Goal: Task Accomplishment & Management: Complete application form

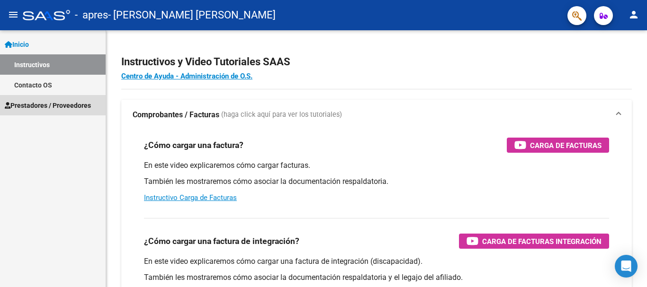
click at [79, 97] on link "Prestadores / Proveedores" at bounding box center [53, 105] width 106 height 20
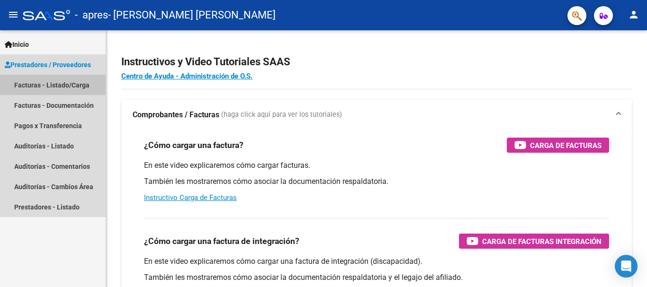
click at [66, 86] on link "Facturas - Listado/Carga" at bounding box center [53, 85] width 106 height 20
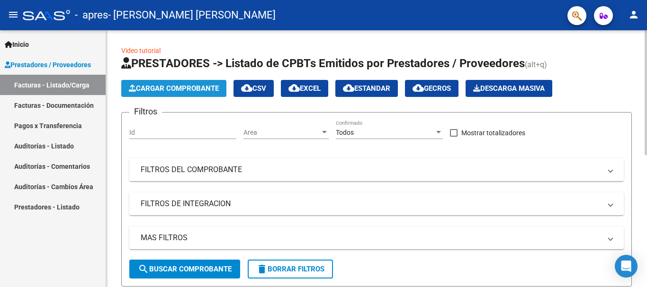
click at [204, 89] on span "Cargar Comprobante" at bounding box center [174, 88] width 90 height 9
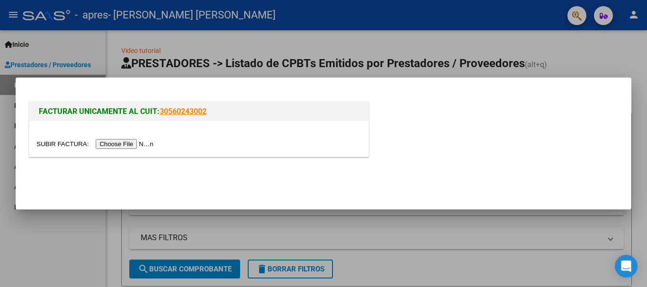
click at [129, 145] on input "file" at bounding box center [96, 144] width 120 height 10
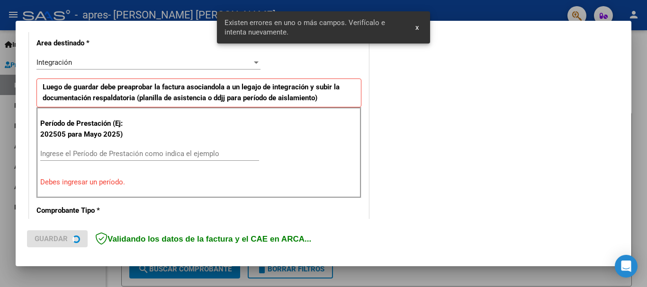
scroll to position [219, 0]
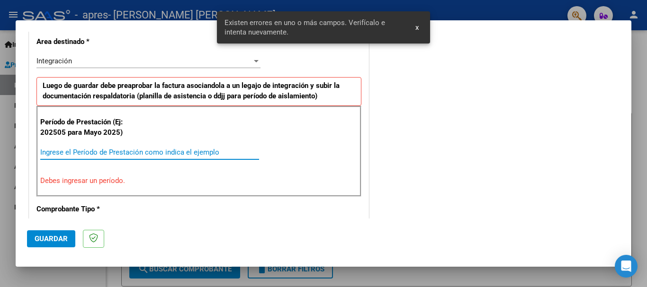
click at [160, 155] on input "Ingrese el Período de Prestación como indica el ejemplo" at bounding box center [149, 152] width 219 height 9
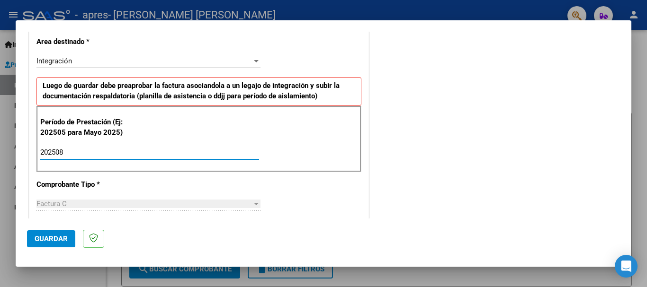
type input "202508"
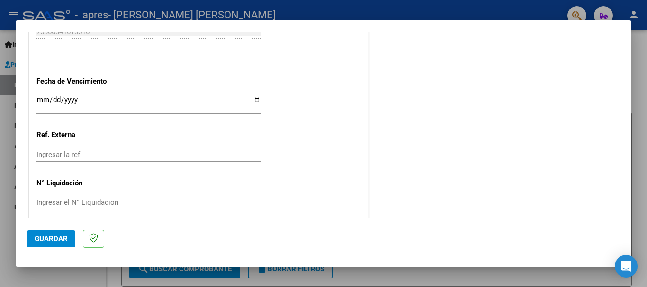
scroll to position [645, 0]
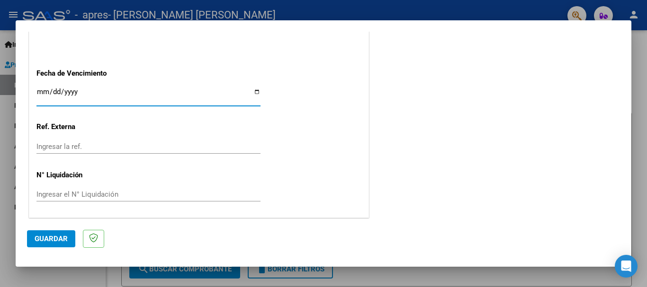
click at [256, 95] on input "Ingresar la fecha" at bounding box center [148, 95] width 224 height 15
type input "[DATE]"
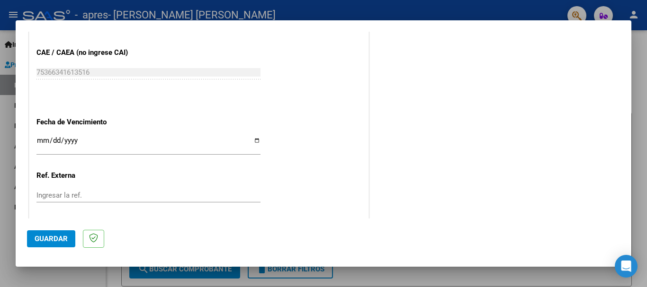
scroll to position [550, 0]
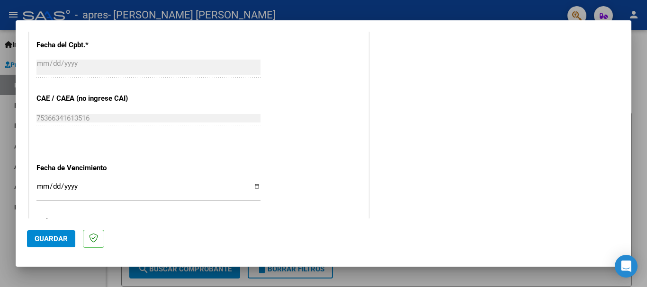
click at [244, 184] on input "[DATE]" at bounding box center [148, 190] width 224 height 15
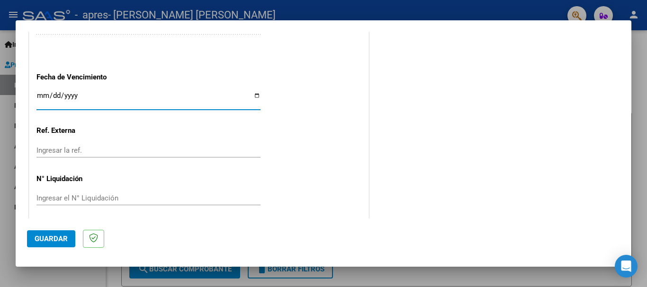
scroll to position [646, 0]
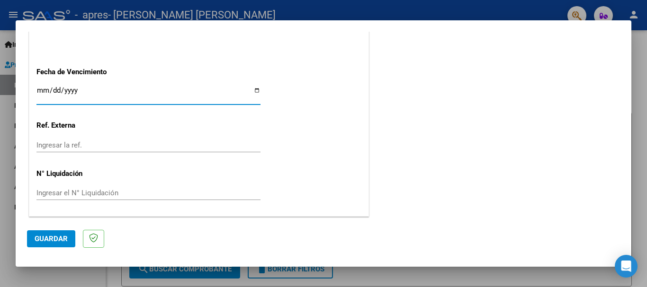
click at [57, 236] on span "Guardar" at bounding box center [51, 239] width 33 height 9
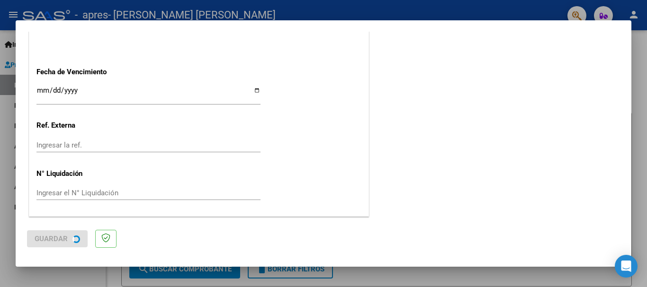
scroll to position [0, 0]
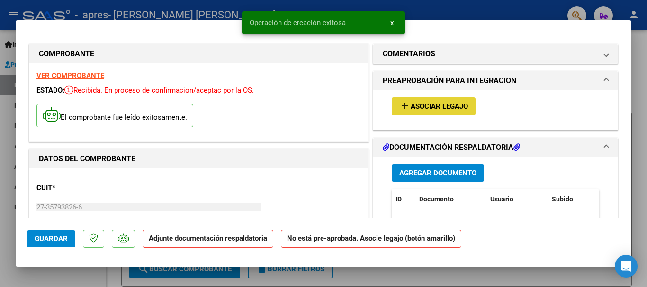
click at [427, 108] on span "Asociar Legajo" at bounding box center [439, 107] width 57 height 9
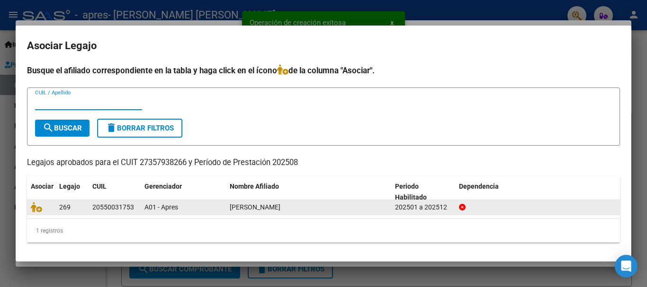
click at [29, 210] on datatable-body-cell at bounding box center [41, 207] width 28 height 15
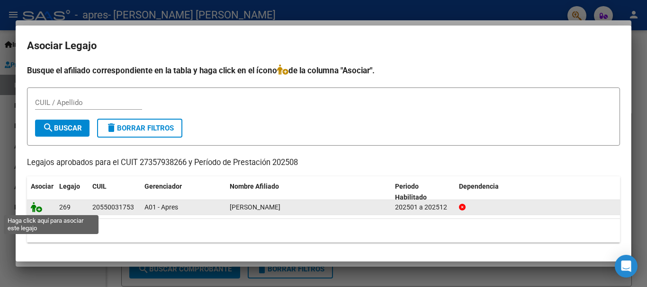
click at [33, 210] on icon at bounding box center [36, 207] width 11 height 10
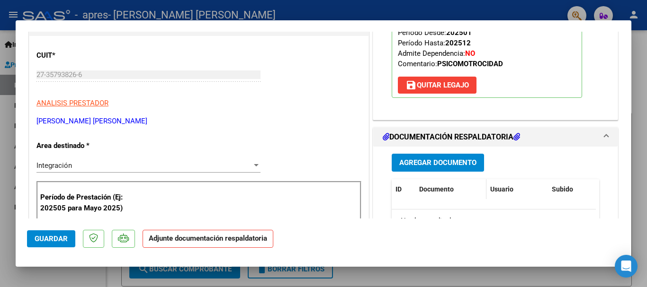
scroll to position [189, 0]
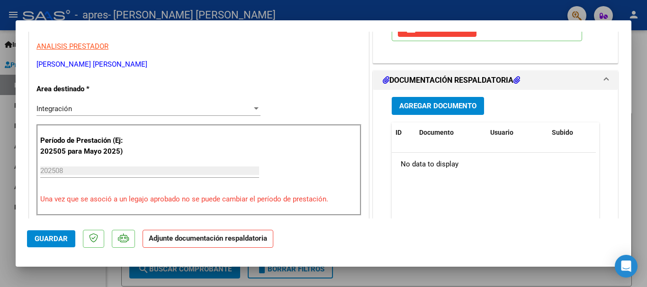
click at [431, 110] on span "Agregar Documento" at bounding box center [437, 106] width 77 height 9
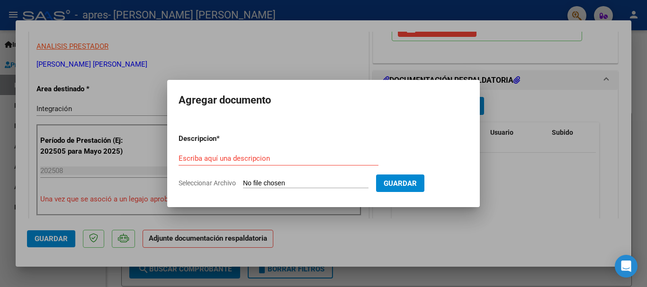
click at [282, 182] on input "Seleccionar Archivo" at bounding box center [305, 183] width 125 height 9
type input "C:\fakepath\PLANILLA AGOST.pdf"
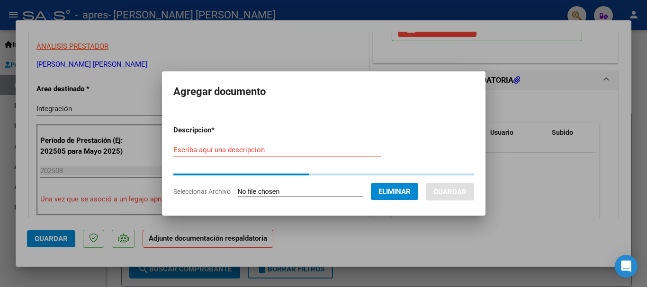
click at [266, 152] on input "Escriba aquí una descripcion" at bounding box center [276, 150] width 207 height 9
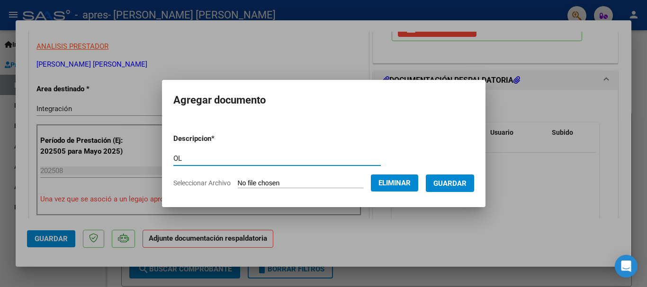
type input "O"
type input "PLANILLA ASISTENCIA"
click at [462, 183] on span "Guardar" at bounding box center [449, 183] width 33 height 9
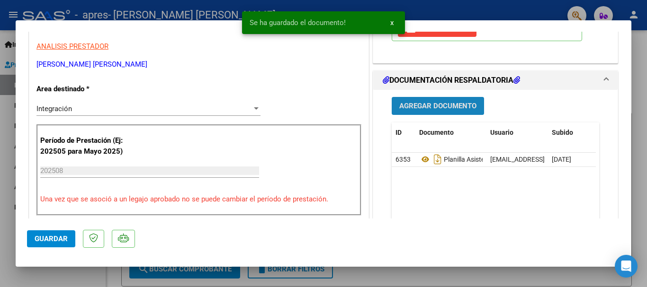
click at [463, 109] on span "Agregar Documento" at bounding box center [437, 106] width 77 height 9
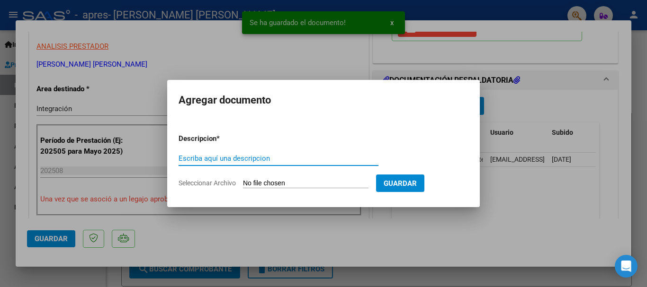
click at [280, 191] on form "Descripcion * Escriba aquí una descripcion Seleccionar Archivo Guardar" at bounding box center [324, 160] width 290 height 69
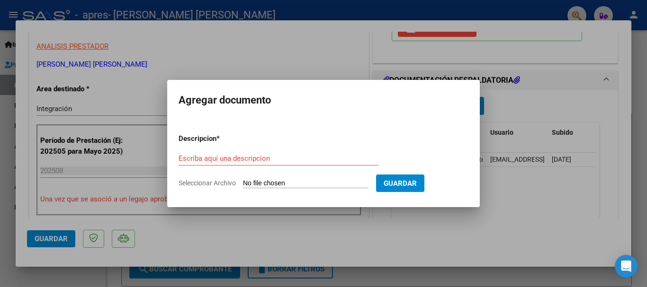
click at [279, 182] on input "Seleccionar Archivo" at bounding box center [305, 183] width 125 height 9
type input "C:\fakepath\poliza.pdf"
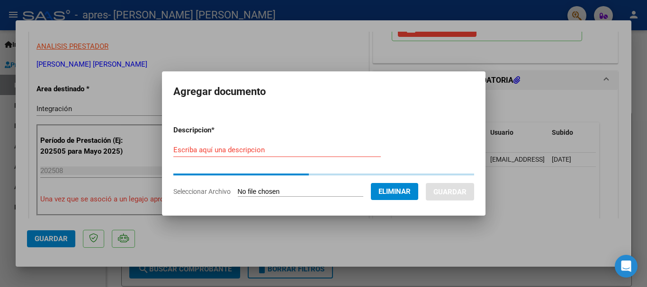
click at [274, 151] on input "Escriba aquí una descripcion" at bounding box center [276, 150] width 207 height 9
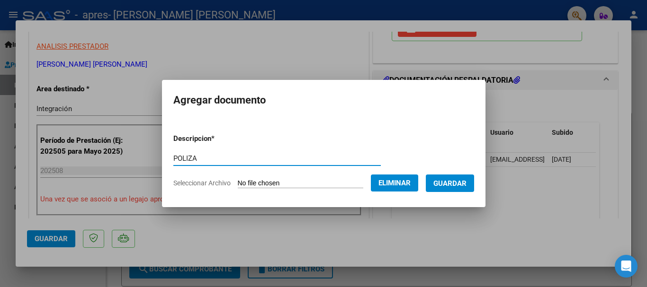
type input "POLIZA"
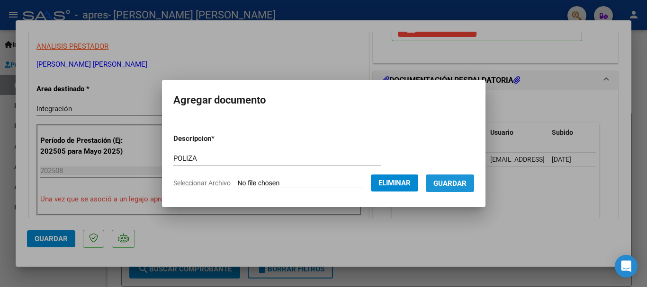
click at [463, 179] on span "Guardar" at bounding box center [449, 183] width 33 height 9
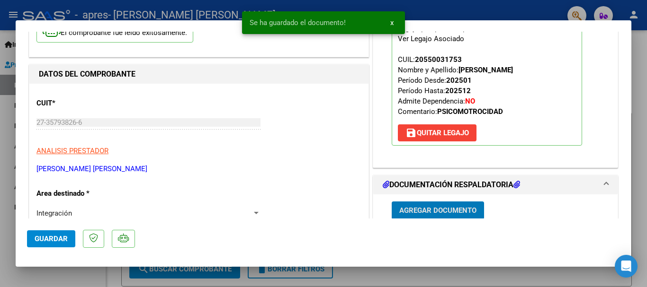
scroll to position [0, 0]
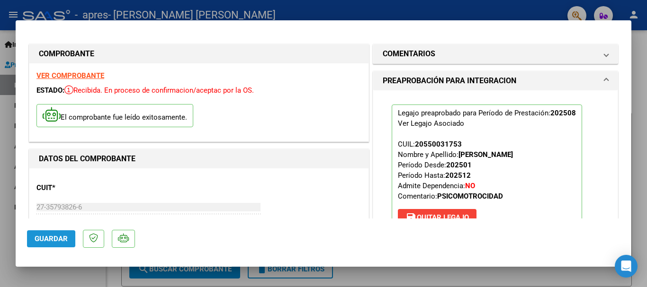
click at [36, 240] on span "Guardar" at bounding box center [51, 239] width 33 height 9
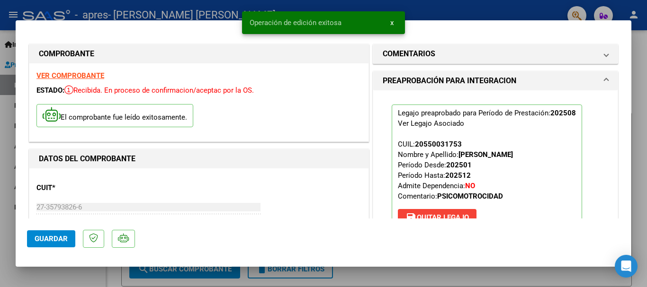
click at [46, 249] on mat-dialog-actions "Guardar" at bounding box center [323, 237] width 593 height 37
click at [44, 243] on span "Guardar" at bounding box center [51, 239] width 33 height 9
click at [582, 5] on div at bounding box center [323, 143] width 647 height 287
type input "$ 0,00"
